Goal: Task Accomplishment & Management: Manage account settings

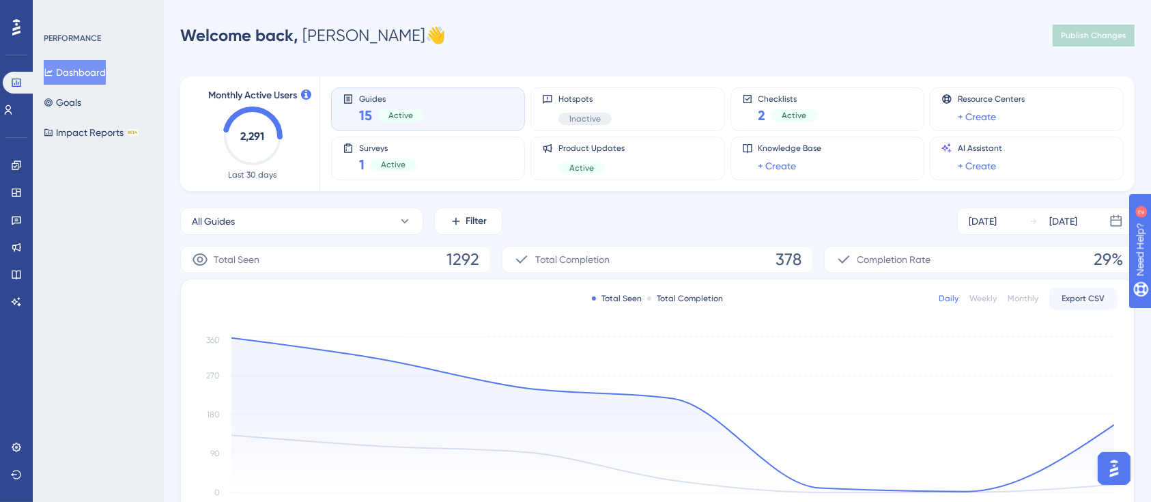
click at [12, 153] on div "Engagement Widgets Feedback Product Updates Knowledge Base AI Assistant" at bounding box center [16, 217] width 22 height 192
click at [11, 167] on icon at bounding box center [16, 165] width 11 height 11
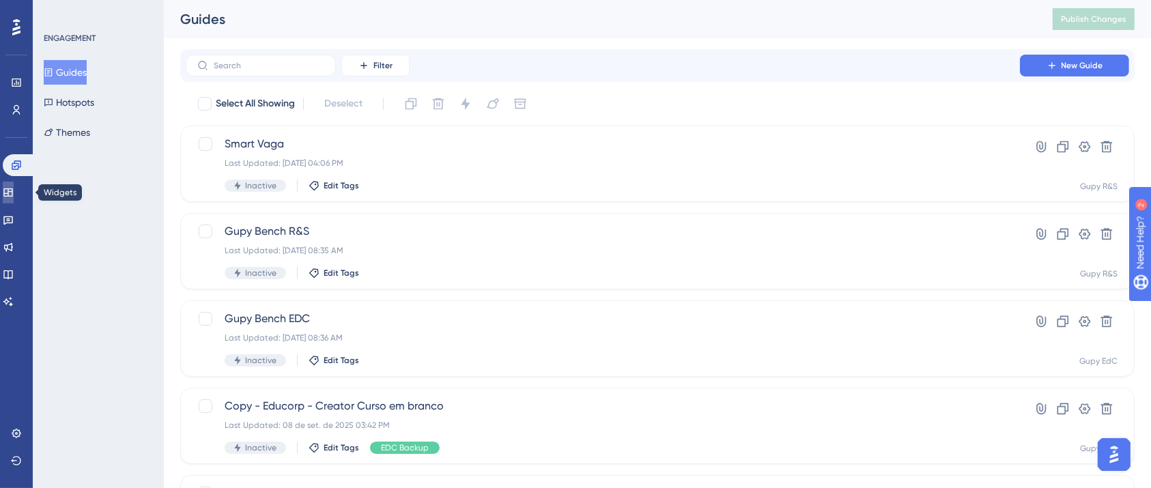
click at [14, 187] on icon at bounding box center [8, 192] width 11 height 11
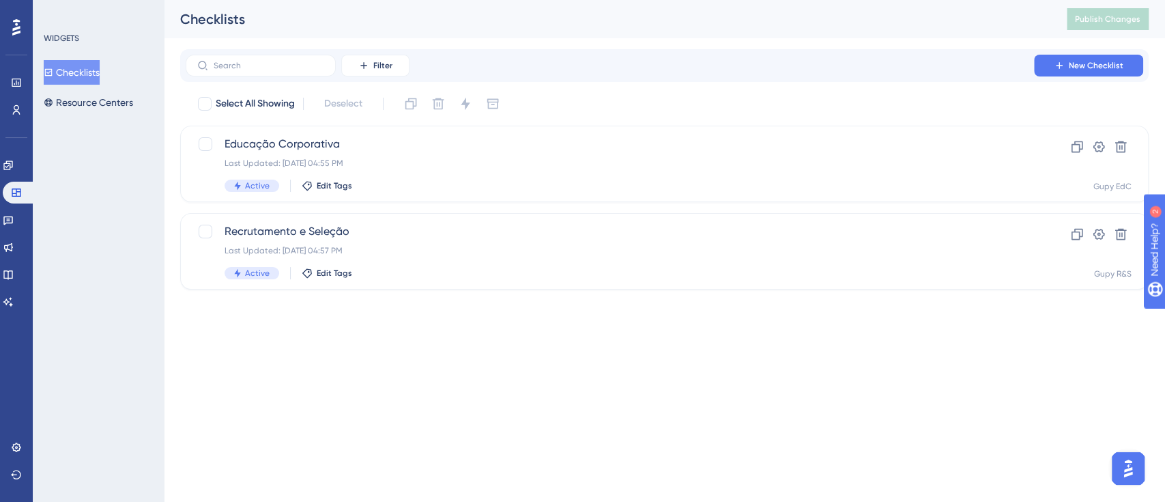
click at [76, 72] on button "Checklists" at bounding box center [72, 72] width 56 height 25
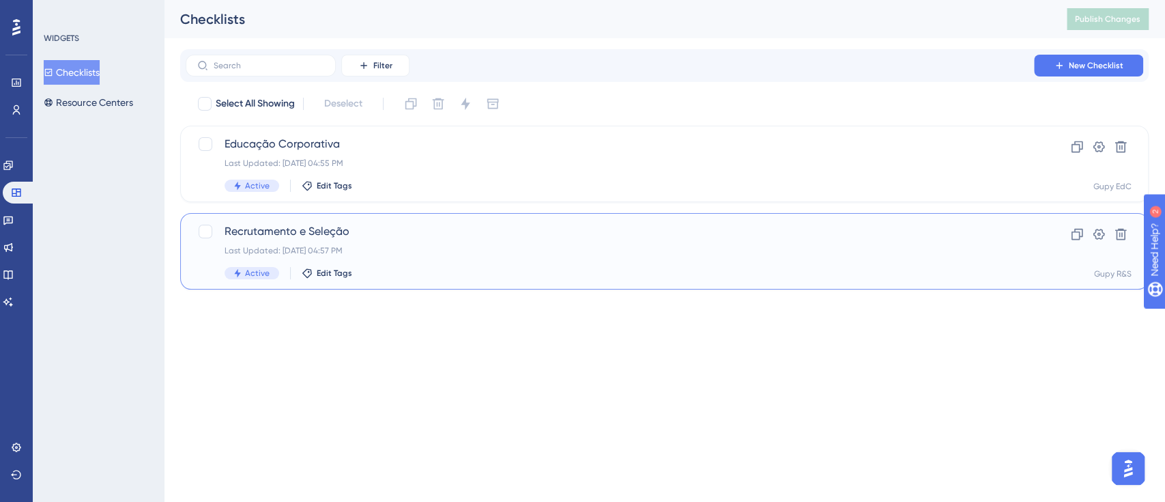
click at [255, 228] on span "Recrutamento e Seleção" at bounding box center [610, 231] width 771 height 16
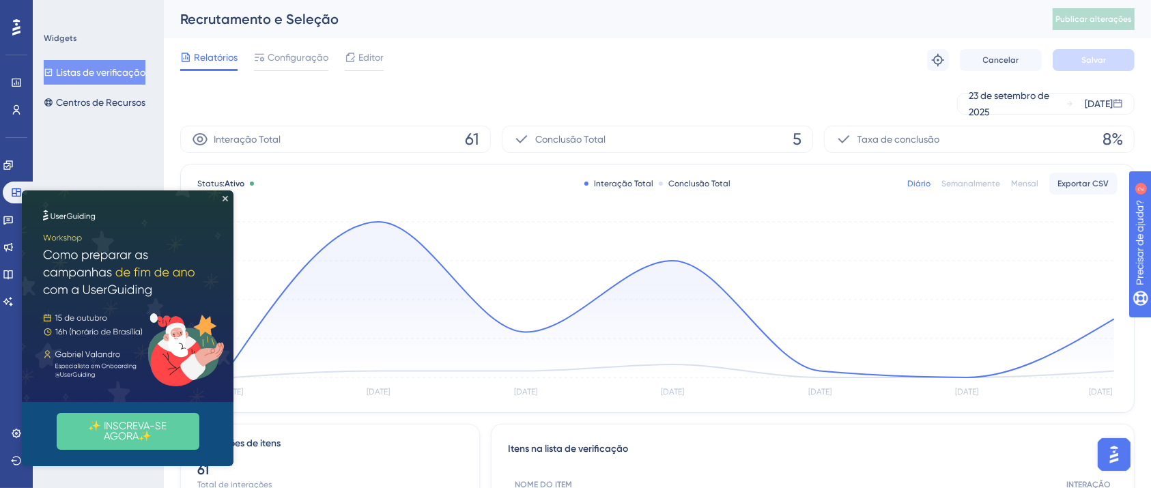
click at [227, 194] on div "✨ INSCREVA-SE AGORA✨" at bounding box center [128, 328] width 212 height 276
drag, startPoint x: 273, startPoint y: 35, endPoint x: 298, endPoint y: 63, distance: 37.2
click at [276, 41] on div "Recrutamento e Seleção Publicar alterações Relatórios Configuração Editor Soluc…" at bounding box center [657, 41] width 954 height 82
click at [298, 63] on span "Configuração" at bounding box center [298, 57] width 61 height 16
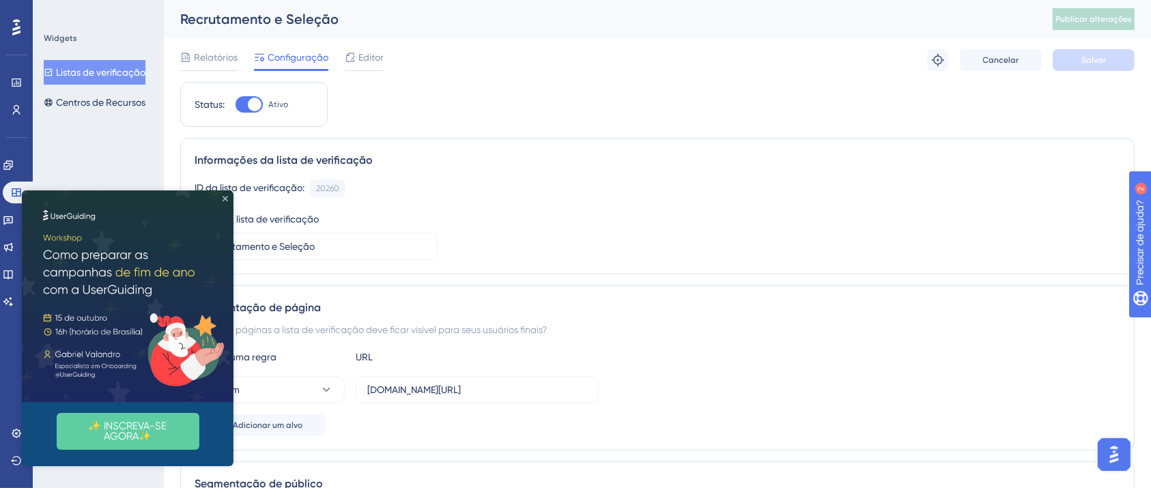
click at [225, 197] on icon "Fechar visualização" at bounding box center [225, 197] width 5 height 5
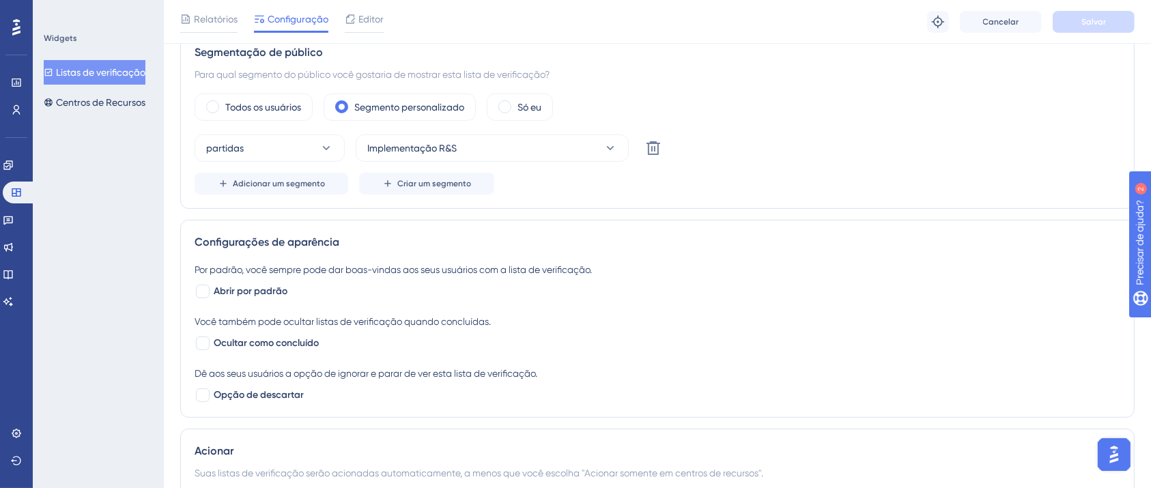
scroll to position [455, 0]
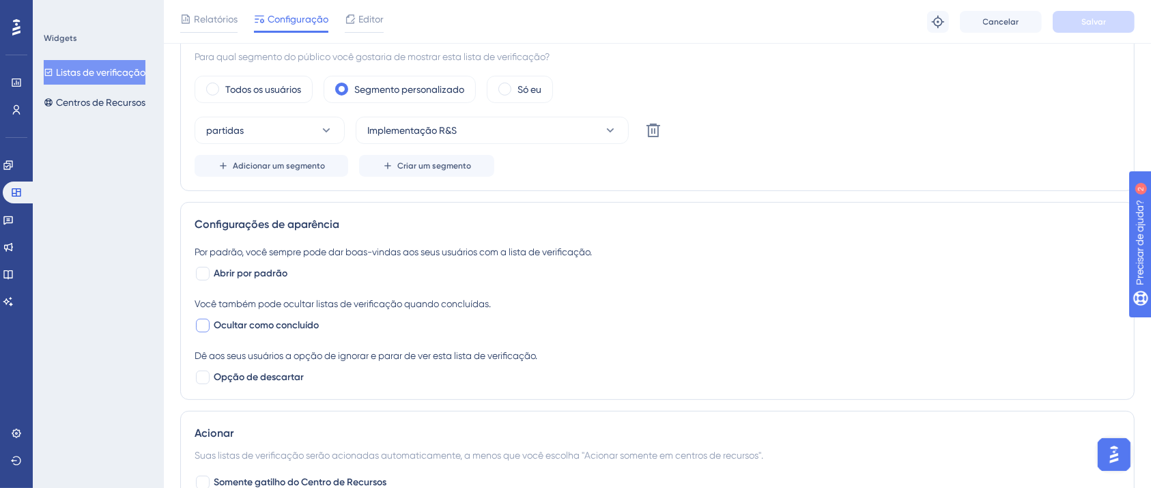
click at [197, 329] on div at bounding box center [203, 326] width 14 height 14
checkbox input "true"
click at [217, 270] on font "Abrir por padrão" at bounding box center [251, 274] width 74 height 12
checkbox input "false"
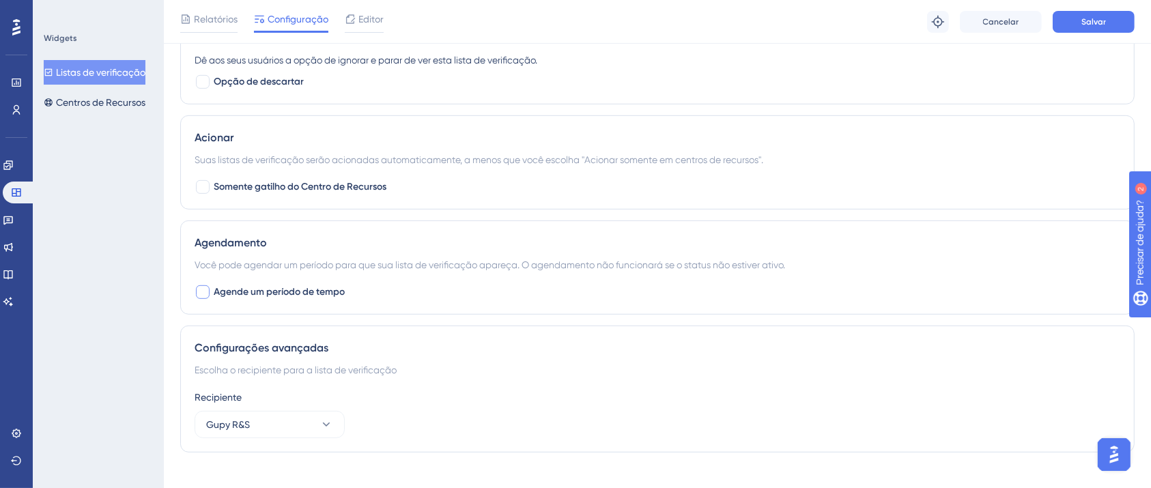
scroll to position [768, 0]
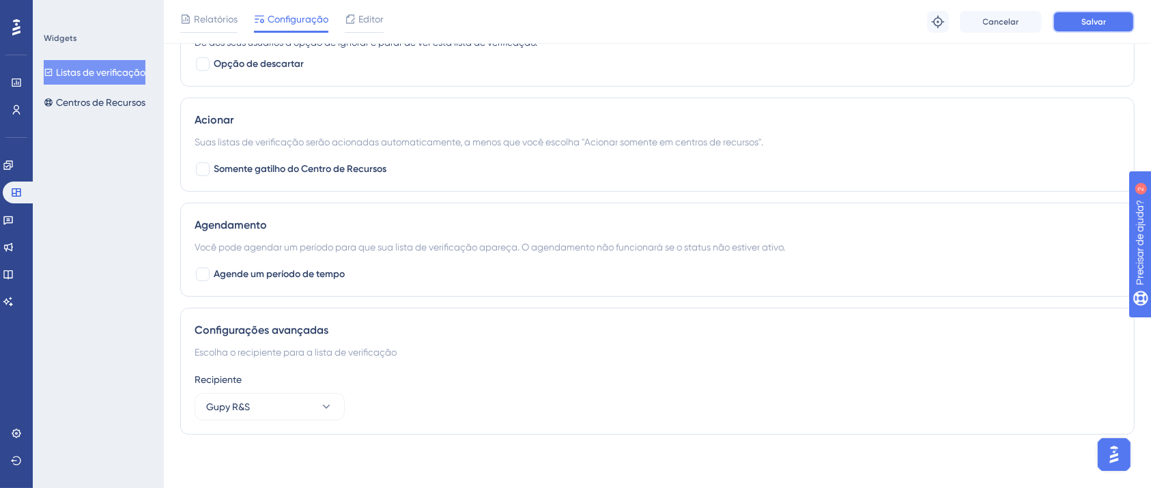
click at [1115, 30] on button "Salvar" at bounding box center [1094, 22] width 82 height 22
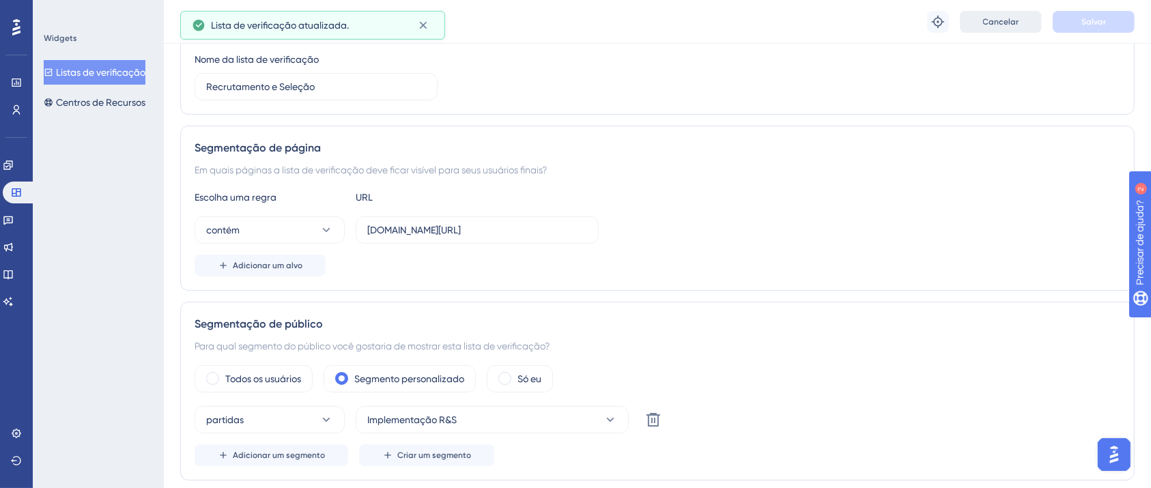
scroll to position [0, 0]
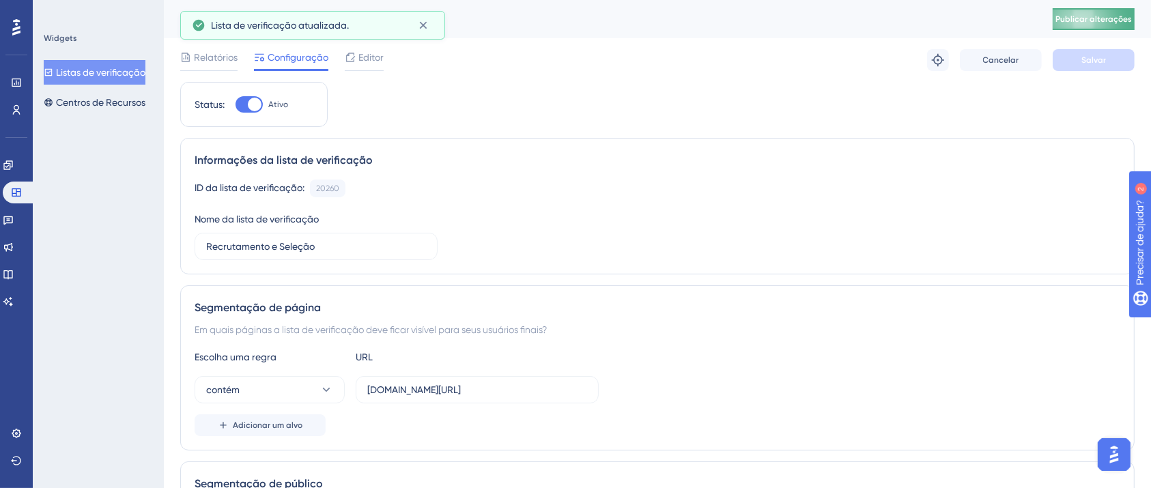
click at [1105, 9] on button "Publicar alterações" at bounding box center [1094, 19] width 82 height 22
